Goal: Task Accomplishment & Management: Use online tool/utility

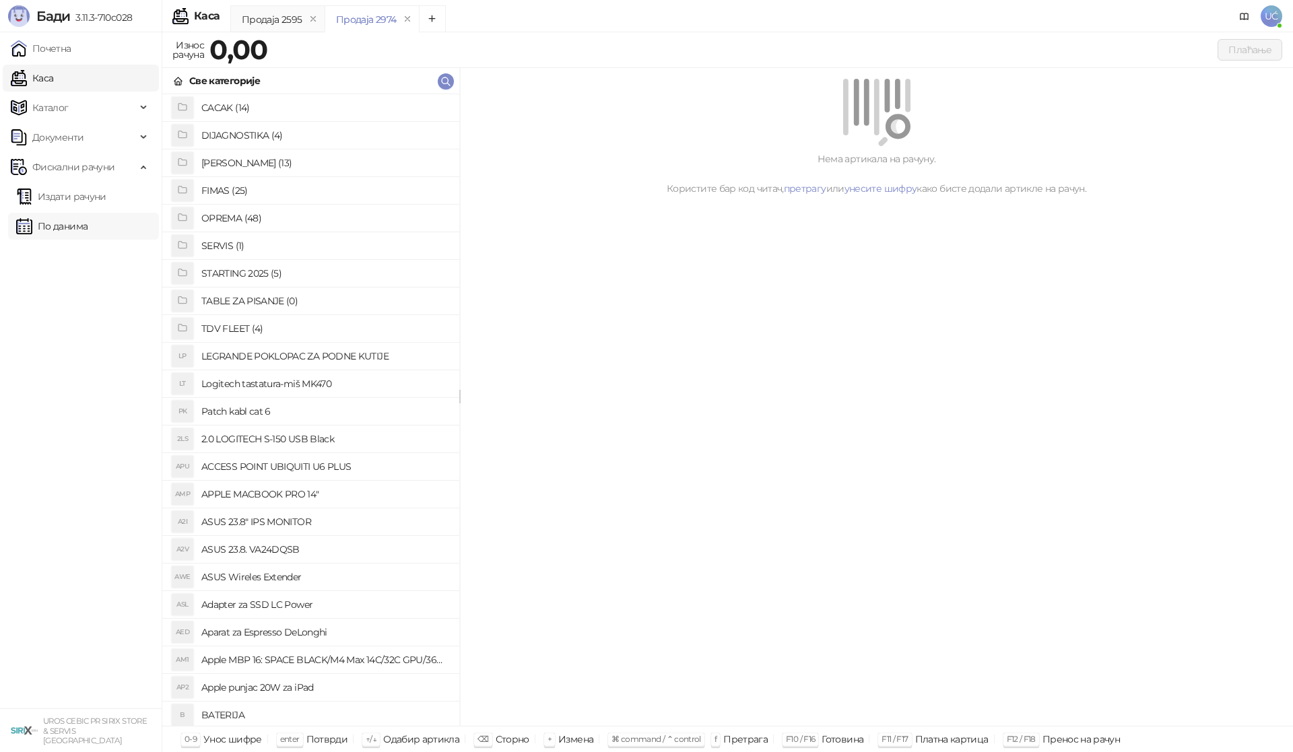
click at [59, 221] on link "По данима" at bounding box center [51, 226] width 71 height 27
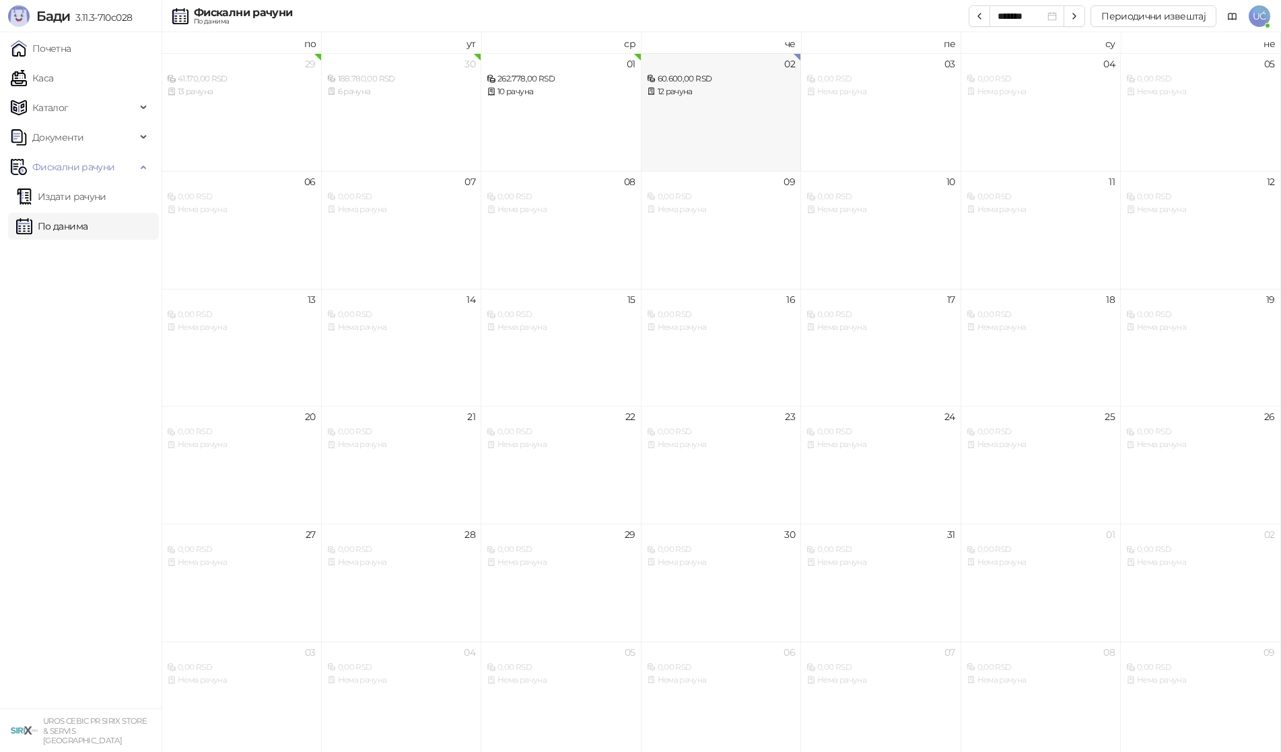
click at [749, 121] on div "02 60.600,00 RSD 12 рачуна" at bounding box center [722, 112] width 160 height 118
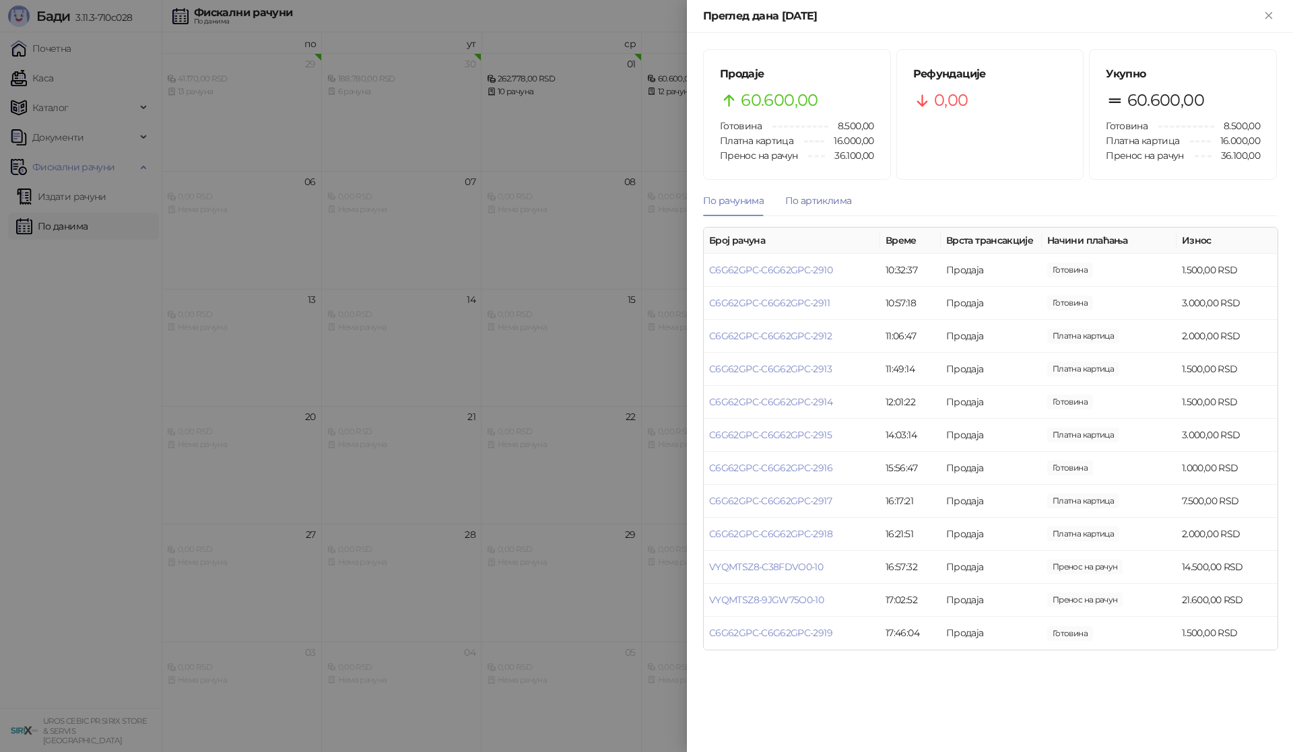
click at [831, 197] on div "По артиклима" at bounding box center [818, 200] width 66 height 15
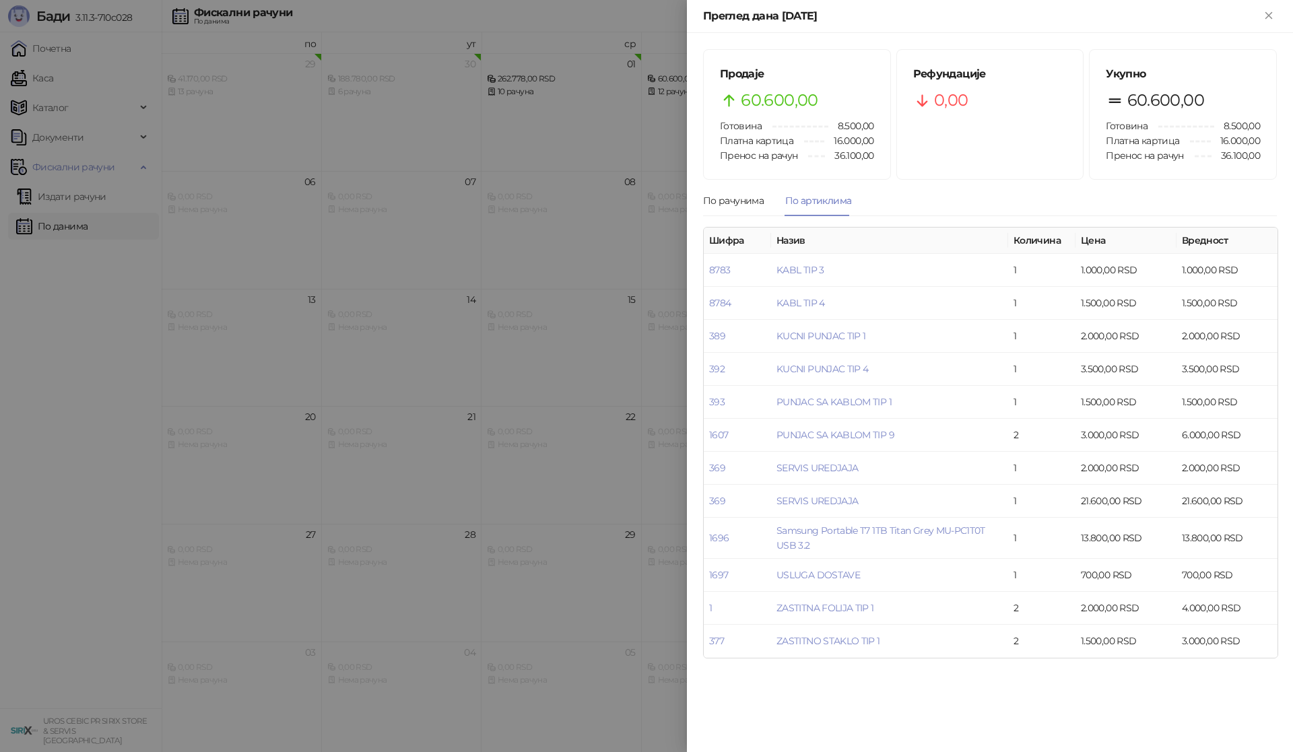
drag, startPoint x: 78, startPoint y: 343, endPoint x: 72, endPoint y: 360, distance: 17.9
click at [78, 343] on div at bounding box center [646, 376] width 1293 height 752
